Goal: Use online tool/utility: Utilize a website feature to perform a specific function

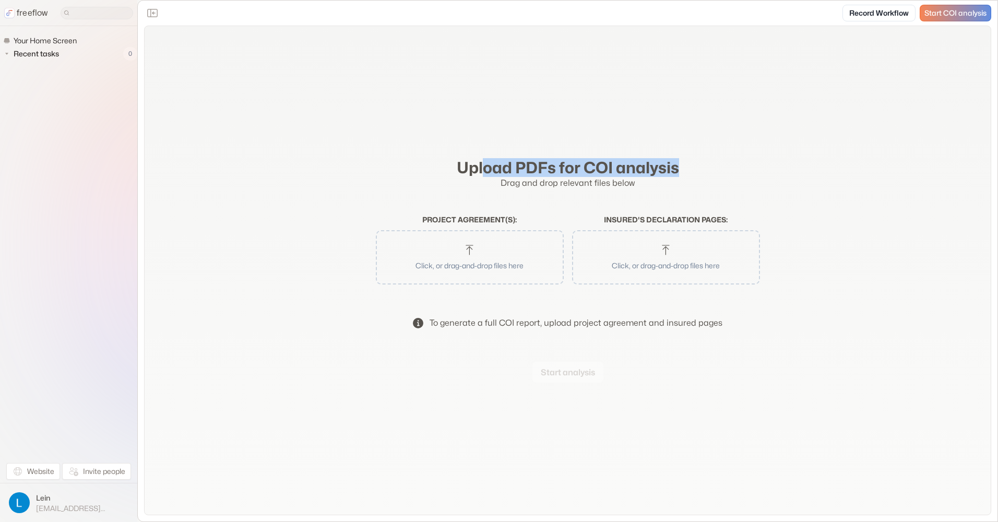
drag, startPoint x: 484, startPoint y: 161, endPoint x: 688, endPoint y: 153, distance: 204.2
click at [688, 153] on form "Upload PDFs for COI analysis Drag and drop relevant files below Project agreeme…" at bounding box center [567, 271] width 401 height 242
click at [341, 181] on div "Upload PDFs for COI analysis Drag and drop relevant files below Project agreeme…" at bounding box center [567, 270] width 847 height 489
click at [45, 56] on span "Recent tasks" at bounding box center [36, 54] width 51 height 10
click at [54, 38] on span "Your Home Screen" at bounding box center [45, 40] width 68 height 10
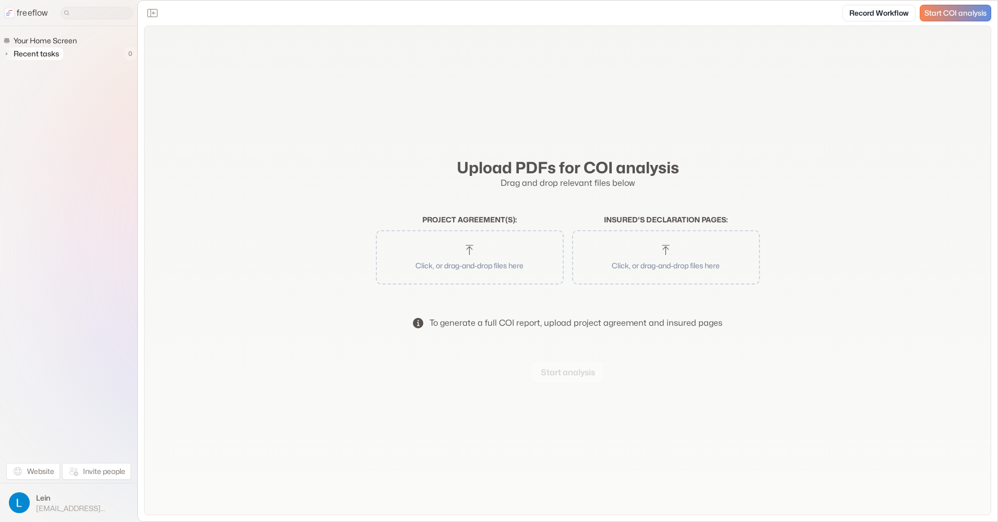
click at [32, 51] on span "Recent tasks" at bounding box center [36, 54] width 51 height 10
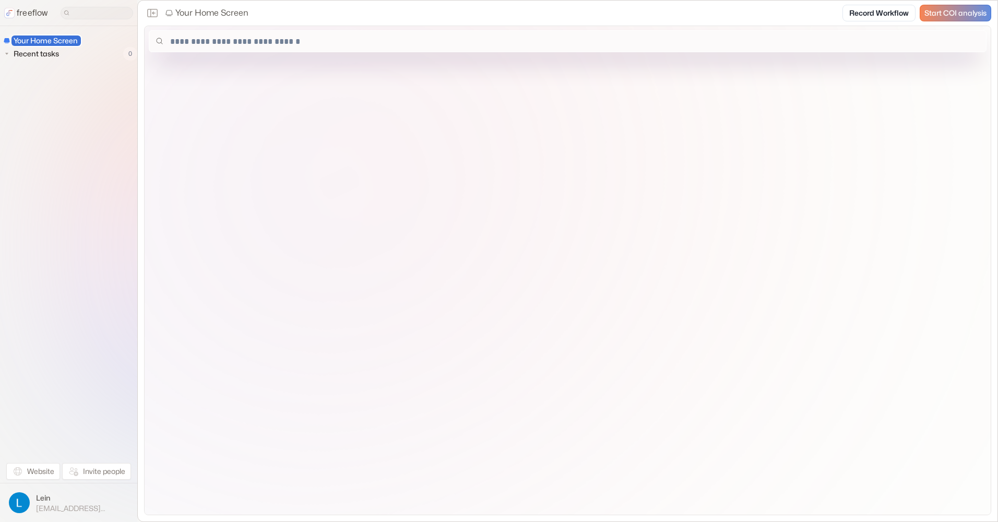
click at [249, 45] on input at bounding box center [567, 41] width 836 height 21
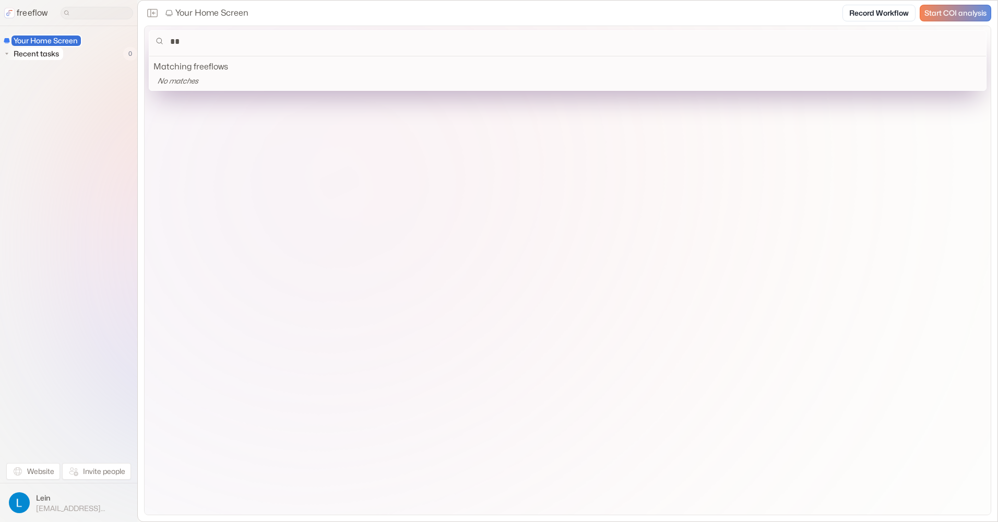
click at [39, 53] on span "Recent tasks" at bounding box center [36, 54] width 51 height 10
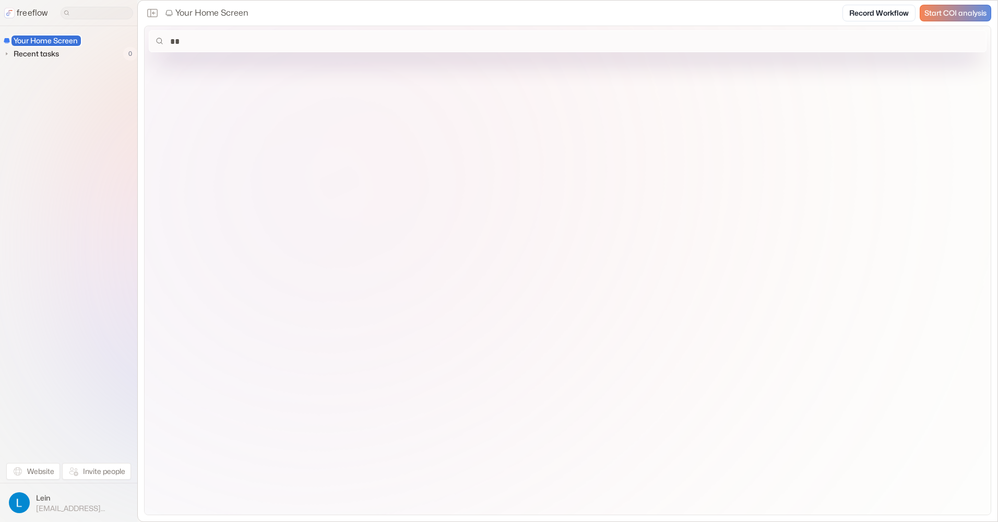
click at [40, 38] on span "Your Home Screen" at bounding box center [45, 40] width 69 height 10
click at [79, 14] on input at bounding box center [97, 13] width 73 height 13
click at [51, 61] on div "Your Home Screen Recent tasks 0" at bounding box center [68, 241] width 137 height 430
click at [32, 53] on span "Recent tasks" at bounding box center [36, 54] width 51 height 10
click at [42, 55] on span "Recent tasks" at bounding box center [36, 54] width 51 height 10
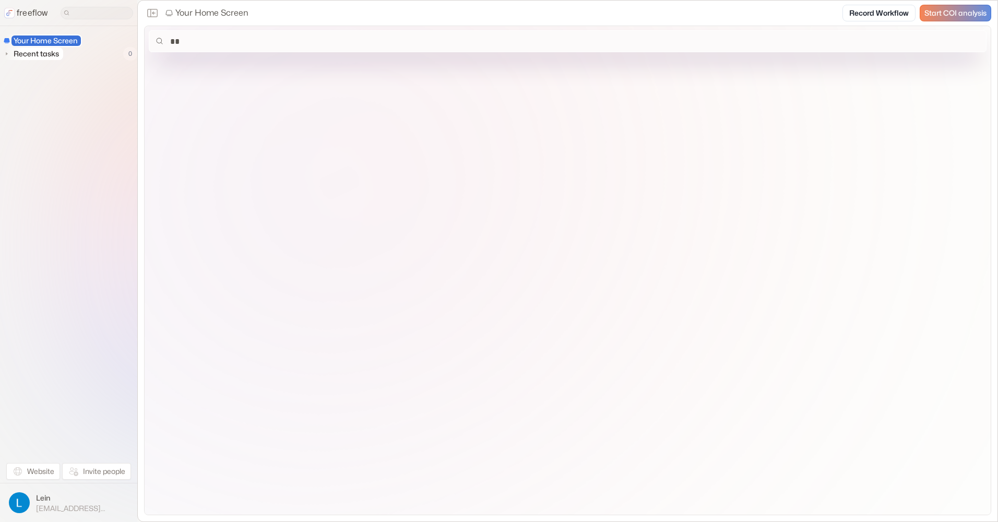
click at [42, 55] on span "Recent tasks" at bounding box center [36, 54] width 51 height 10
click at [51, 41] on span "Your Home Screen" at bounding box center [45, 40] width 69 height 10
click at [231, 40] on input "**" at bounding box center [567, 41] width 836 height 21
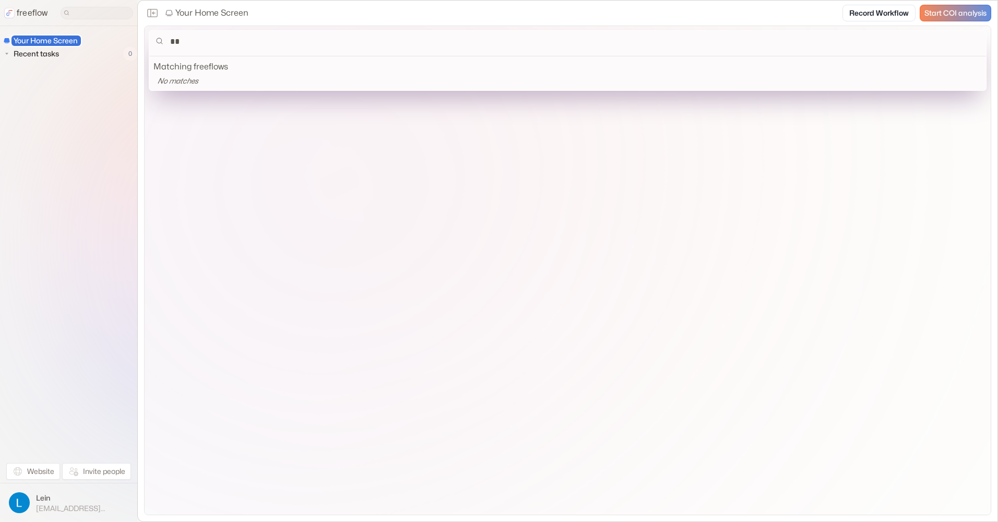
type input "*"
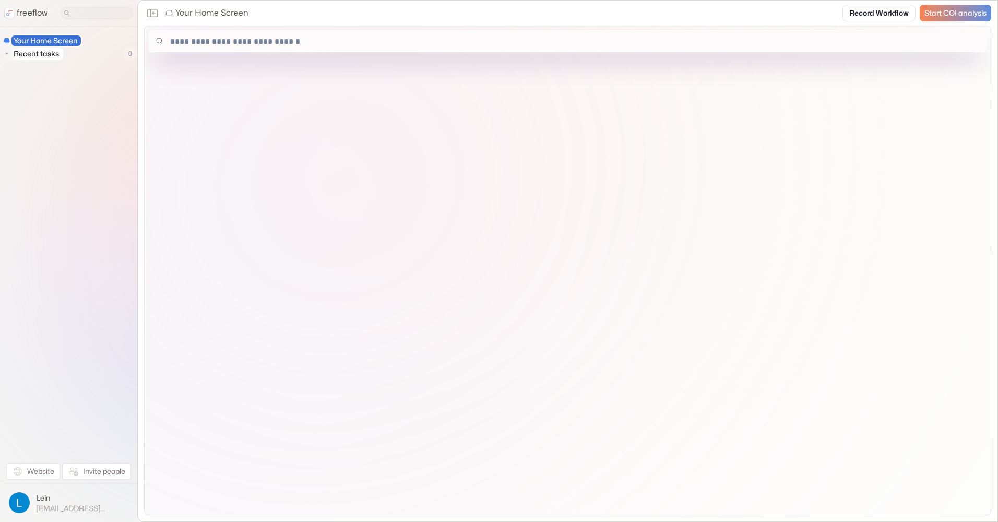
drag, startPoint x: 68, startPoint y: 51, endPoint x: 61, endPoint y: 52, distance: 6.9
click at [67, 51] on div "Recent tasks 0" at bounding box center [70, 54] width 134 height 14
drag, startPoint x: 61, startPoint y: 52, endPoint x: 55, endPoint y: 53, distance: 5.8
click at [59, 53] on span "Recent tasks" at bounding box center [36, 54] width 51 height 10
click at [50, 54] on span "Recent tasks" at bounding box center [36, 54] width 51 height 10
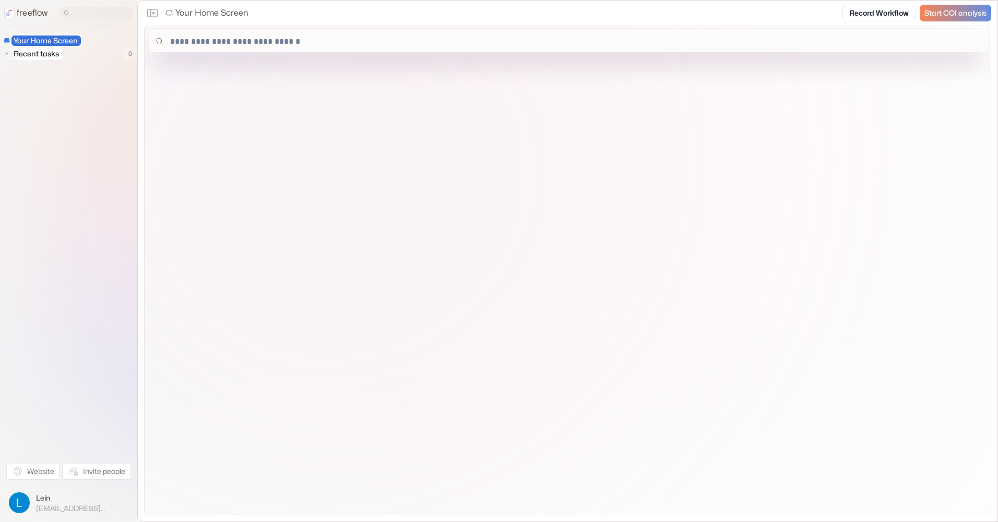
click at [49, 54] on span "Recent tasks" at bounding box center [36, 54] width 51 height 10
click at [123, 50] on div "Recent tasks 0" at bounding box center [70, 54] width 134 height 14
click at [185, 15] on span "Your Home Screen" at bounding box center [206, 13] width 83 height 13
drag, startPoint x: 185, startPoint y: 15, endPoint x: 155, endPoint y: 10, distance: 30.1
click at [155, 10] on icon "Close the sidebar" at bounding box center [152, 13] width 13 height 13
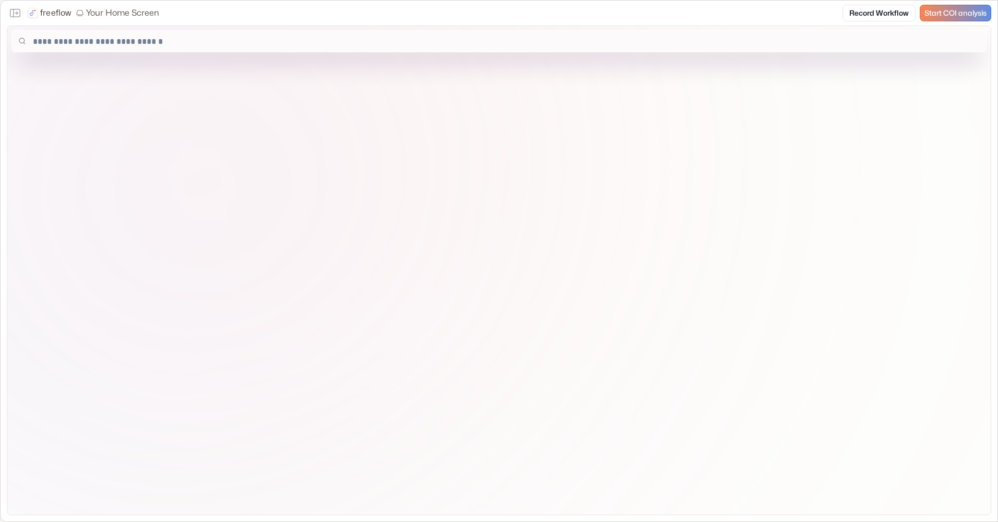
click at [123, 17] on span "Your Home Screen" at bounding box center [117, 13] width 83 height 13
click at [15, 16] on icon "Close the sidebar" at bounding box center [15, 13] width 13 height 13
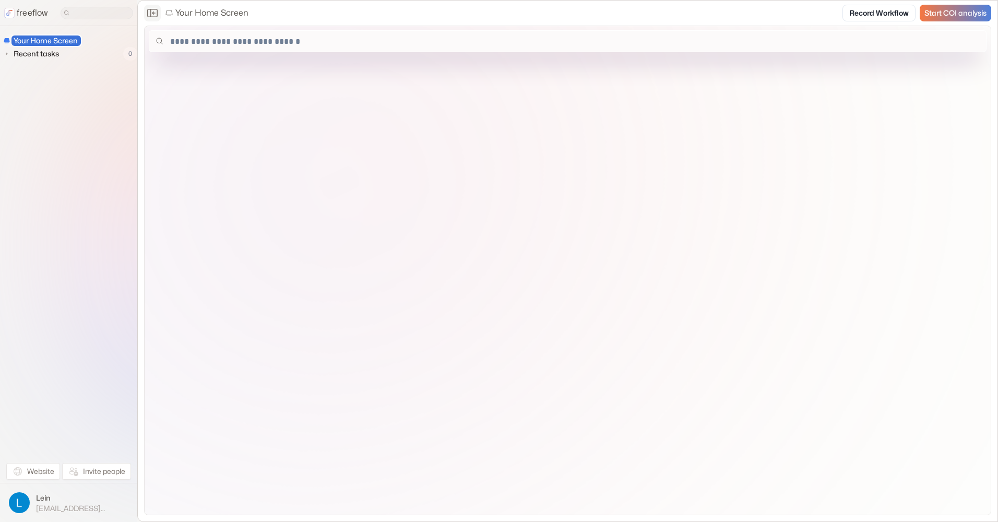
click at [943, 14] on span "Start COI analysis" at bounding box center [955, 13] width 62 height 9
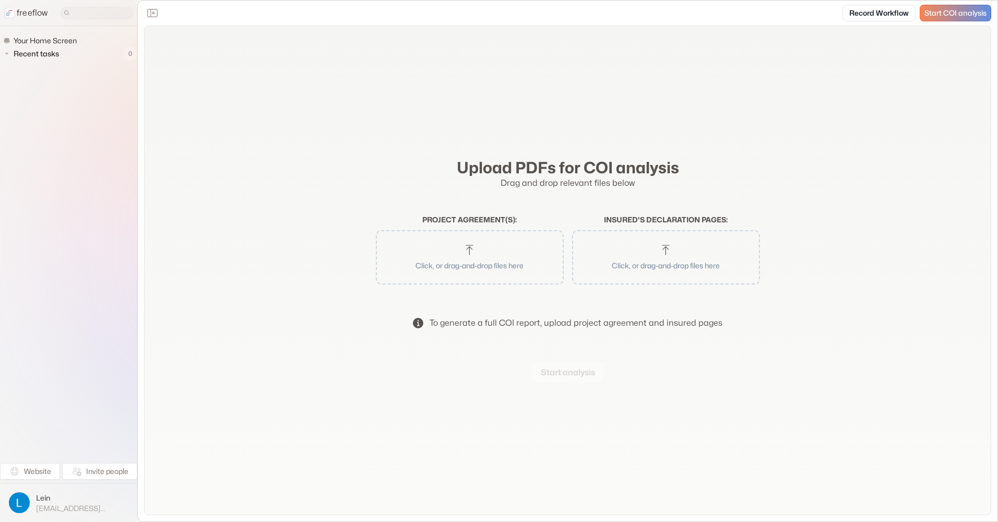
click at [480, 233] on div "Click, or drag-and-drop files here" at bounding box center [470, 257] width 188 height 54
click at [479, 260] on p "Click, or drag-and-drop files here" at bounding box center [469, 265] width 161 height 11
